Goal: Task Accomplishment & Management: Use online tool/utility

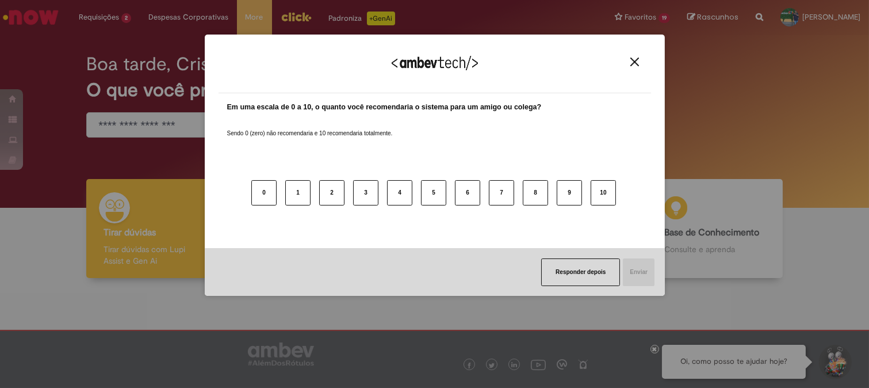
click at [637, 65] on img "Close" at bounding box center [635, 62] width 9 height 9
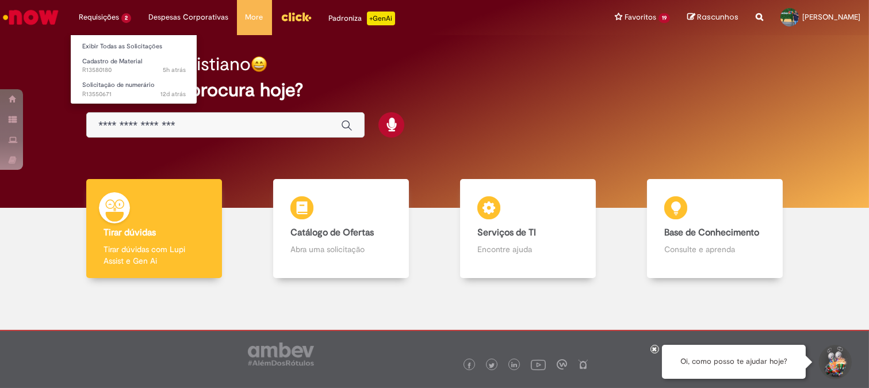
click at [82, 16] on li "Requisições 2 Exibir Todas as Solicitações Cadastro de Material 5h atrás 5 hora…" at bounding box center [105, 17] width 70 height 35
click at [128, 82] on span "Solicitação de numerário" at bounding box center [118, 85] width 72 height 9
click at [127, 85] on span "Solicitação de numerário" at bounding box center [118, 85] width 72 height 9
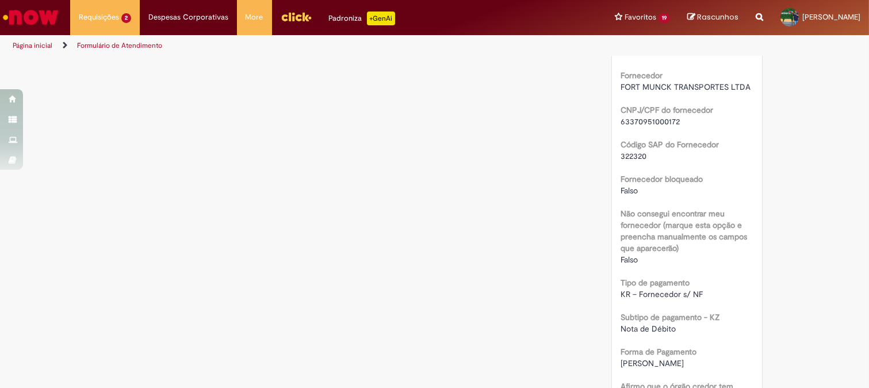
scroll to position [831, 0]
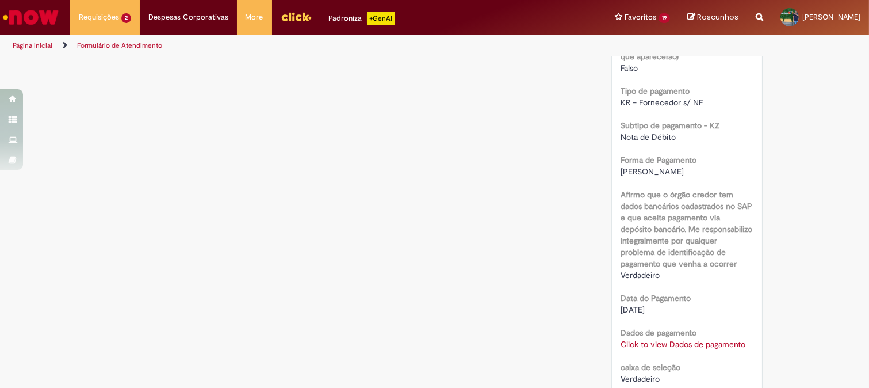
click at [675, 341] on link "Click to view Dados de pagamento" at bounding box center [683, 344] width 125 height 10
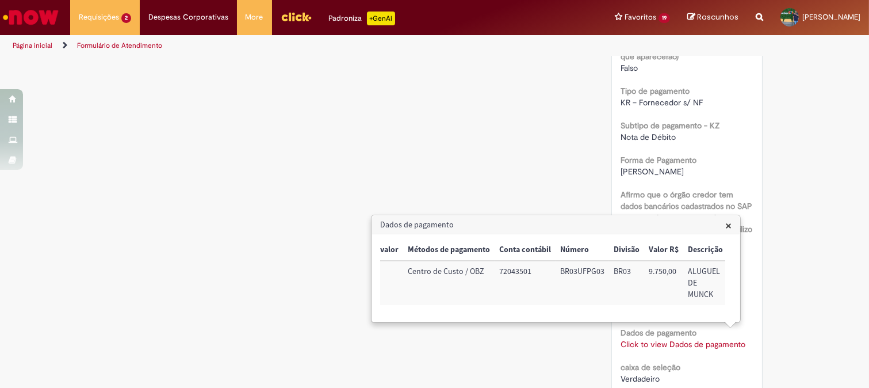
scroll to position [0, 0]
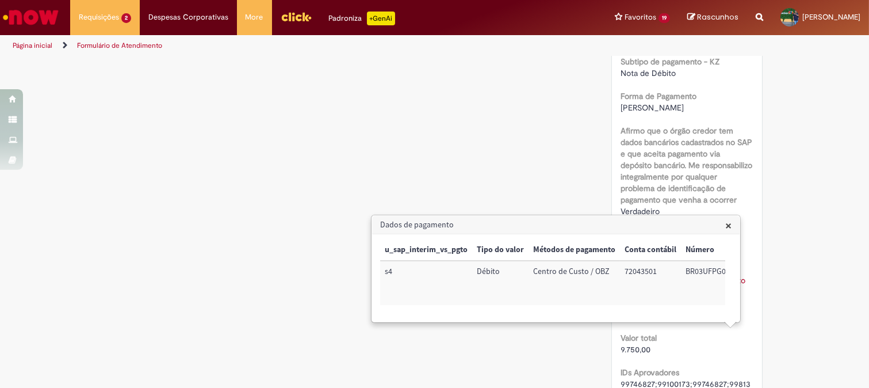
click at [727, 227] on span "×" at bounding box center [729, 225] width 6 height 16
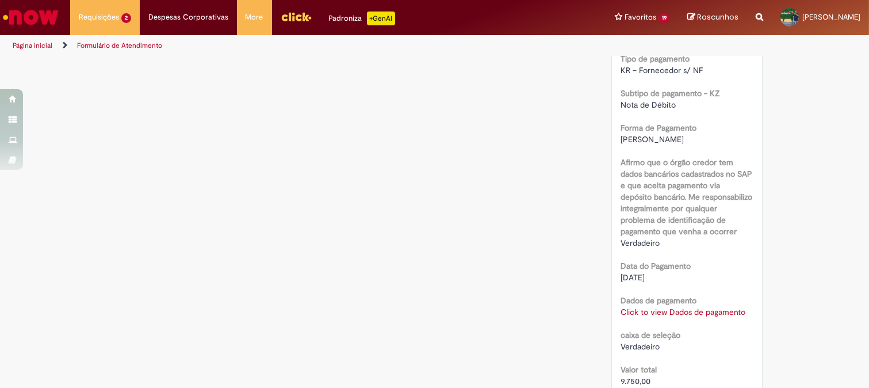
scroll to position [991, 0]
